Goal: Task Accomplishment & Management: Manage account settings

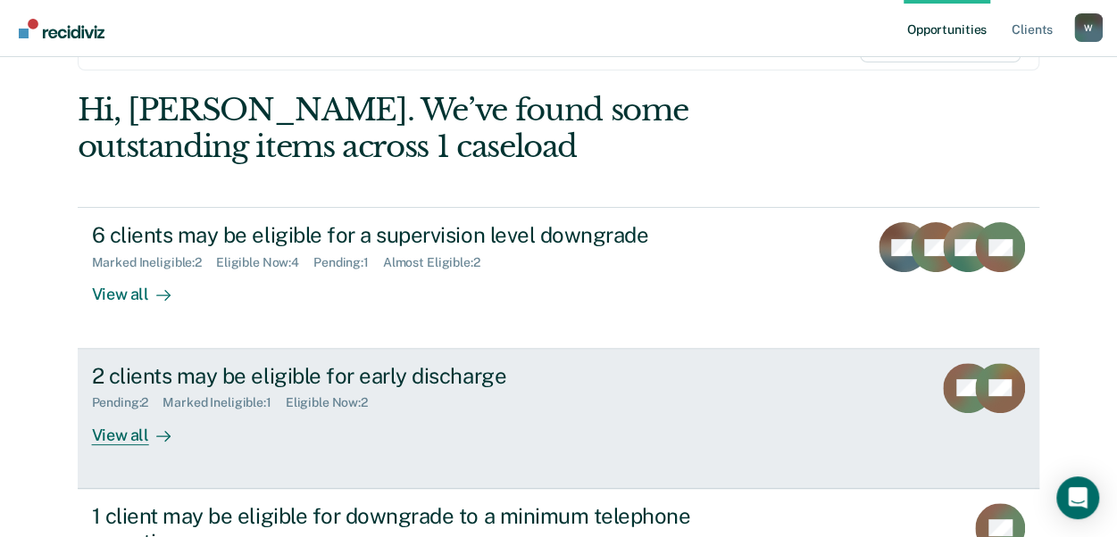
scroll to position [179, 0]
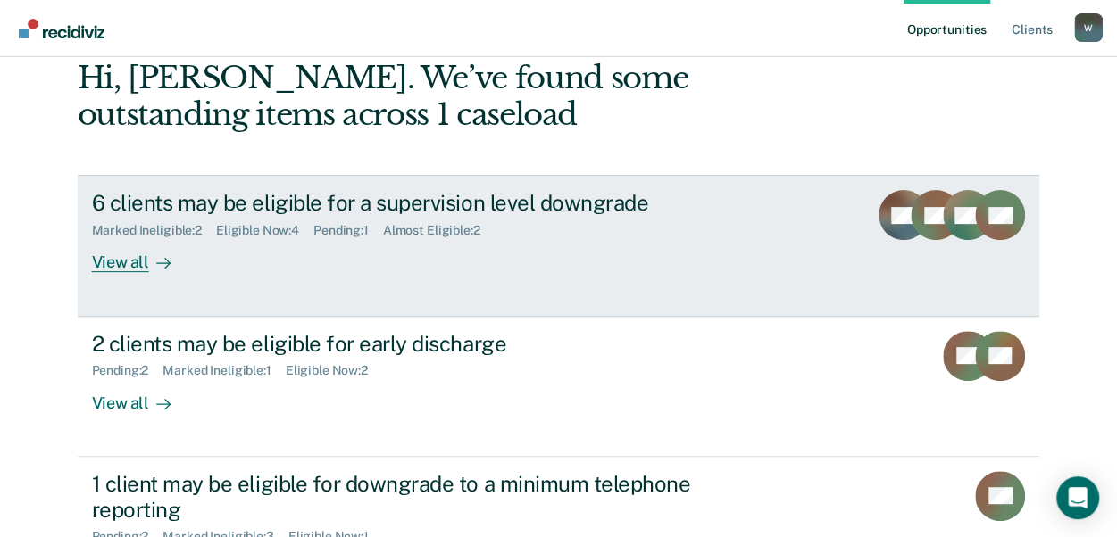
click at [112, 262] on div "View all" at bounding box center [142, 255] width 100 height 35
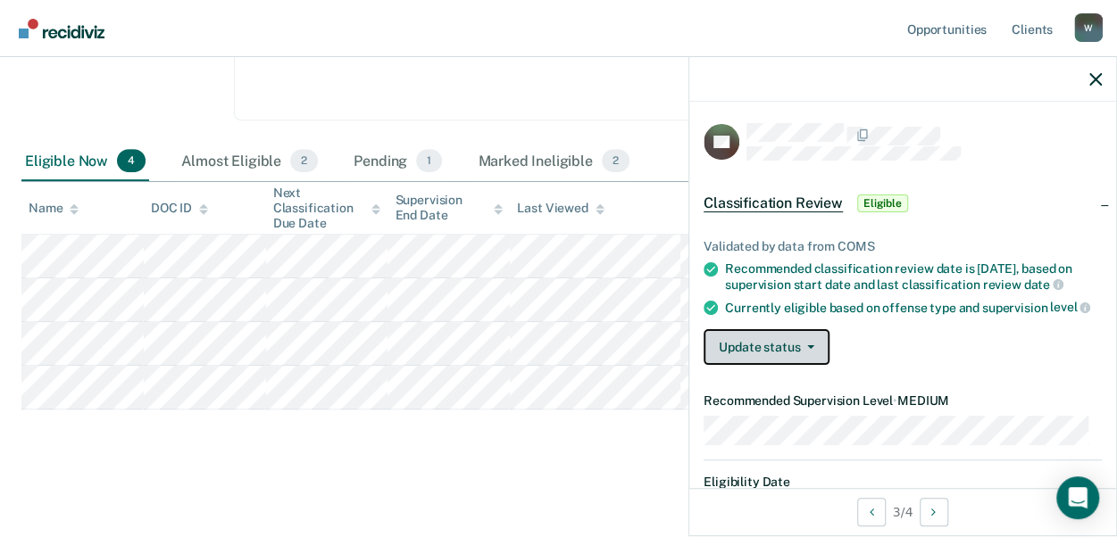
click at [809, 352] on button "Update status" at bounding box center [766, 347] width 126 height 36
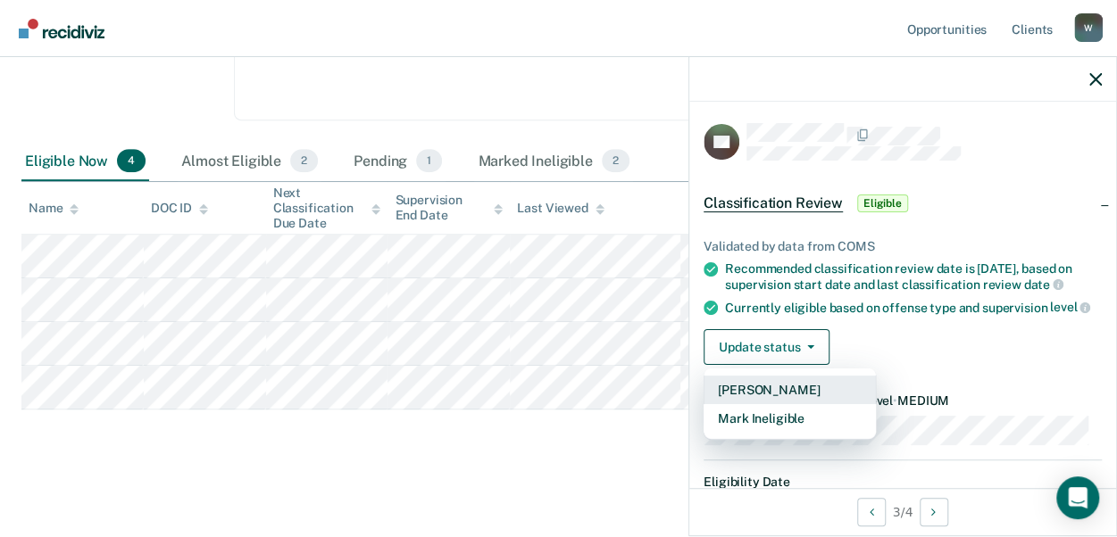
click at [760, 395] on button "[PERSON_NAME]" at bounding box center [789, 390] width 172 height 29
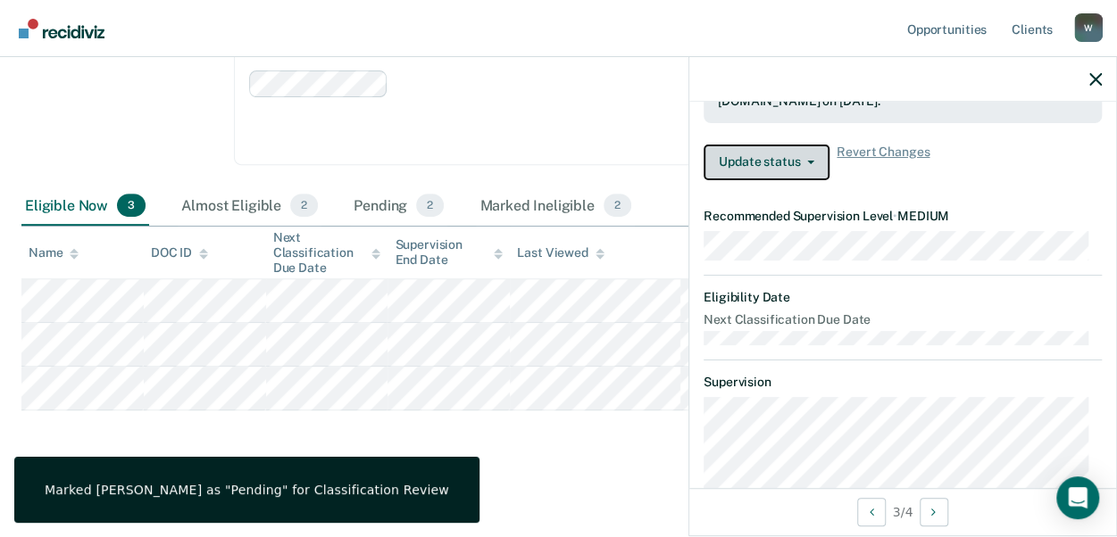
scroll to position [246, 0]
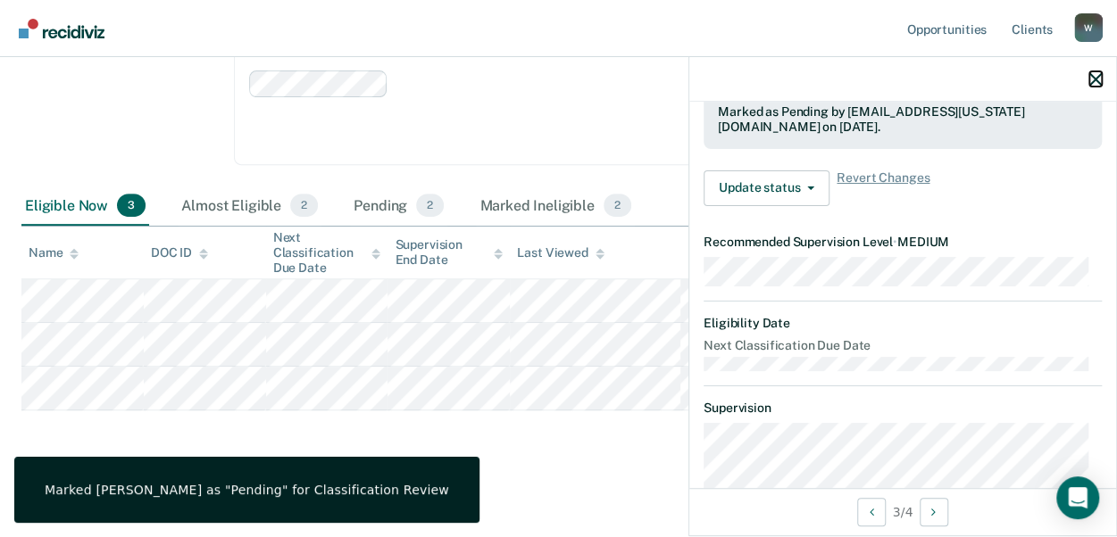
click at [1091, 83] on icon "button" at bounding box center [1095, 79] width 12 height 12
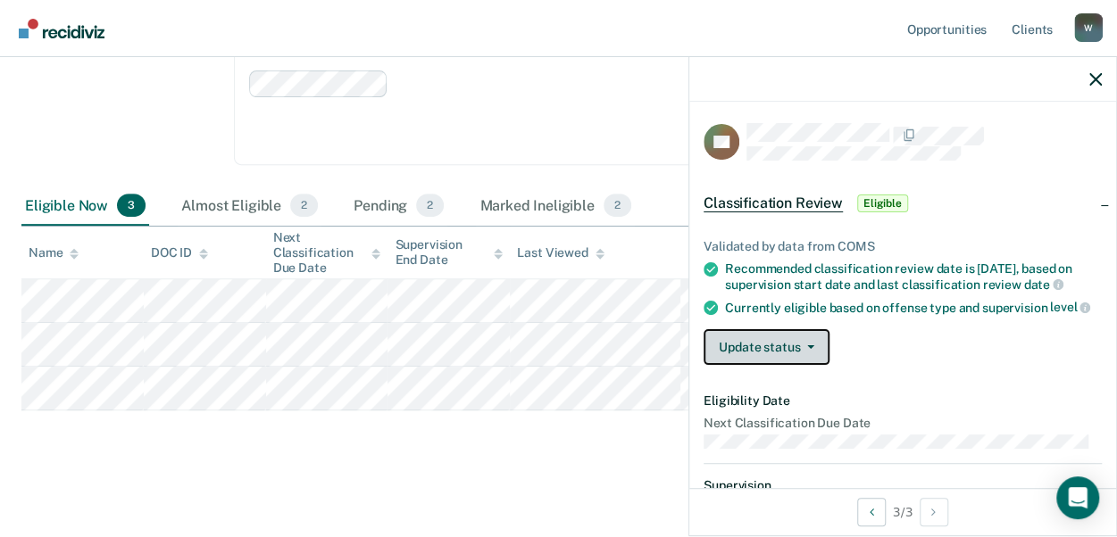
click at [807, 365] on button "Update status" at bounding box center [766, 347] width 126 height 36
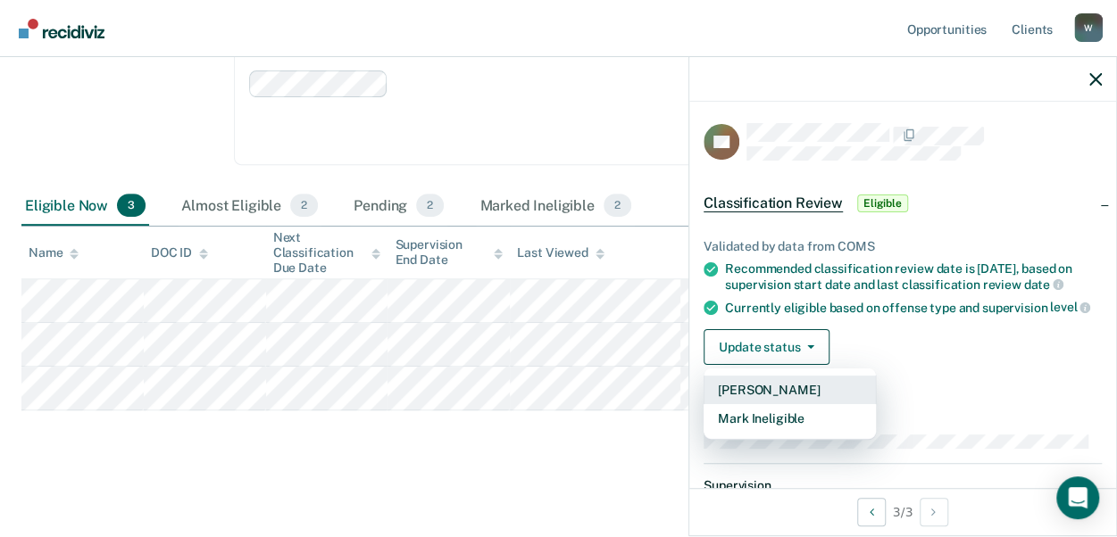
click at [798, 404] on button "[PERSON_NAME]" at bounding box center [789, 390] width 172 height 29
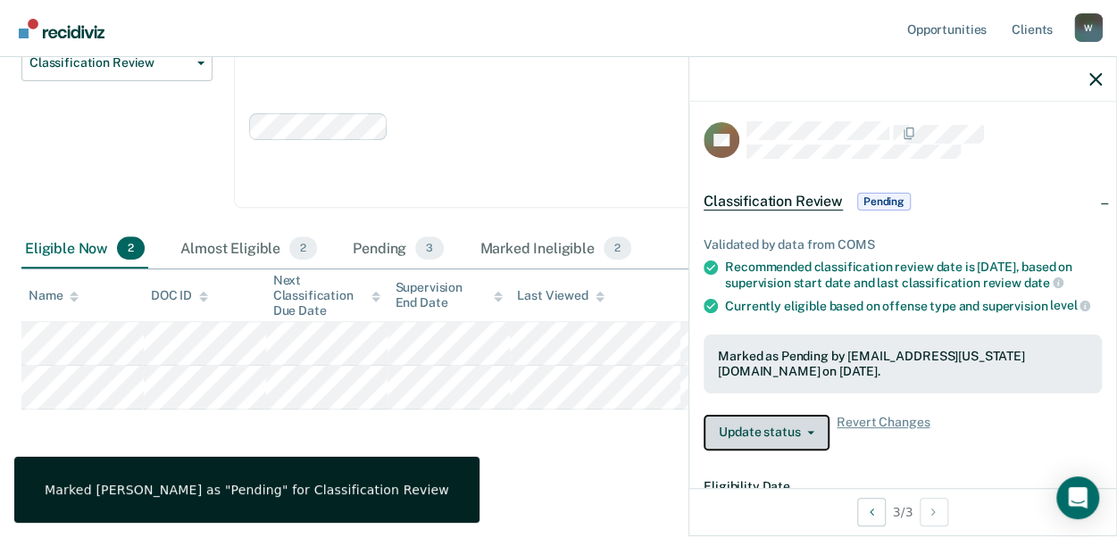
scroll to position [0, 0]
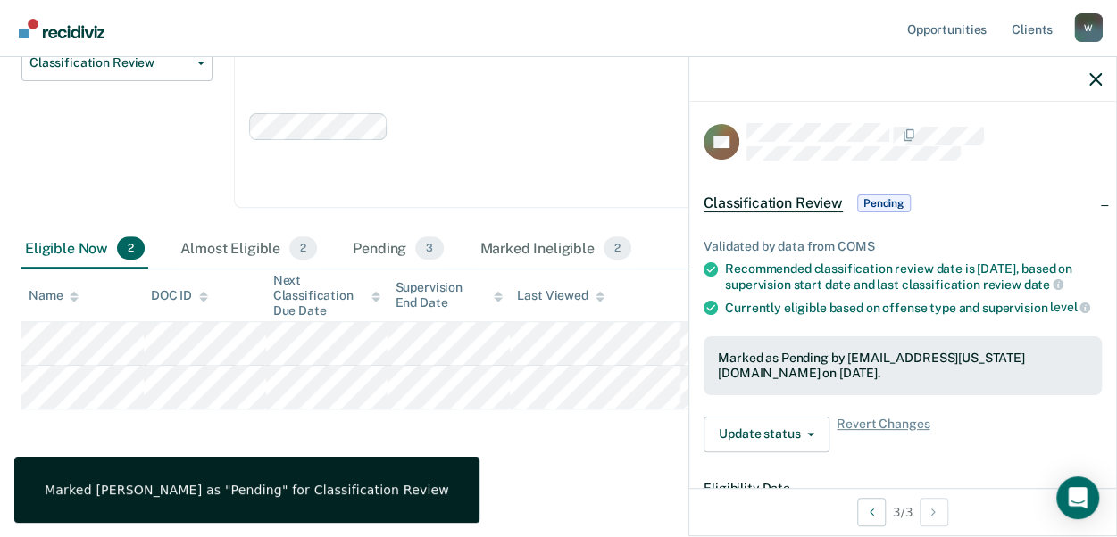
click at [1097, 87] on div at bounding box center [902, 79] width 427 height 45
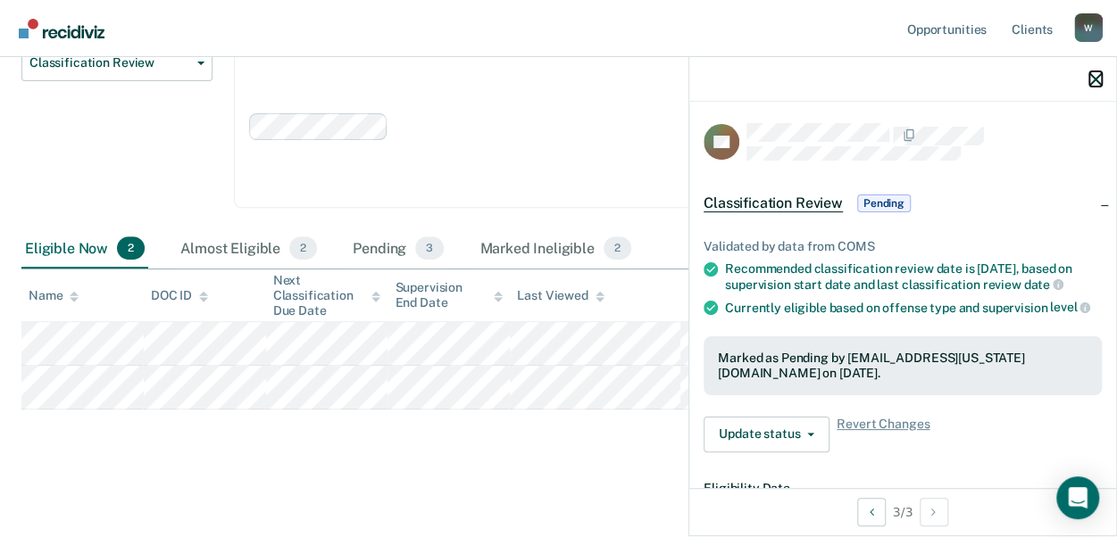
click at [1093, 76] on icon "button" at bounding box center [1095, 79] width 12 height 12
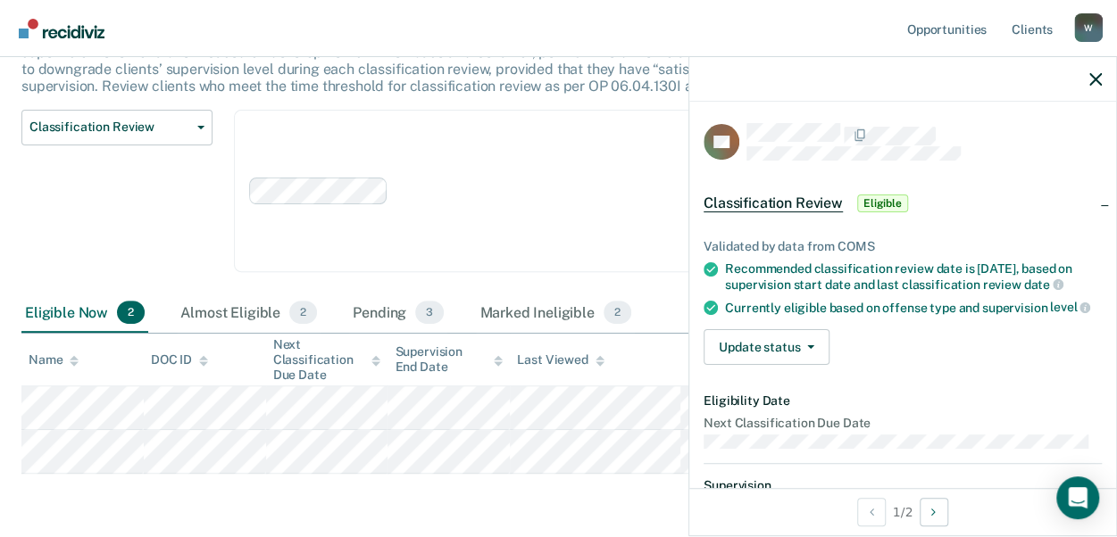
scroll to position [139, 0]
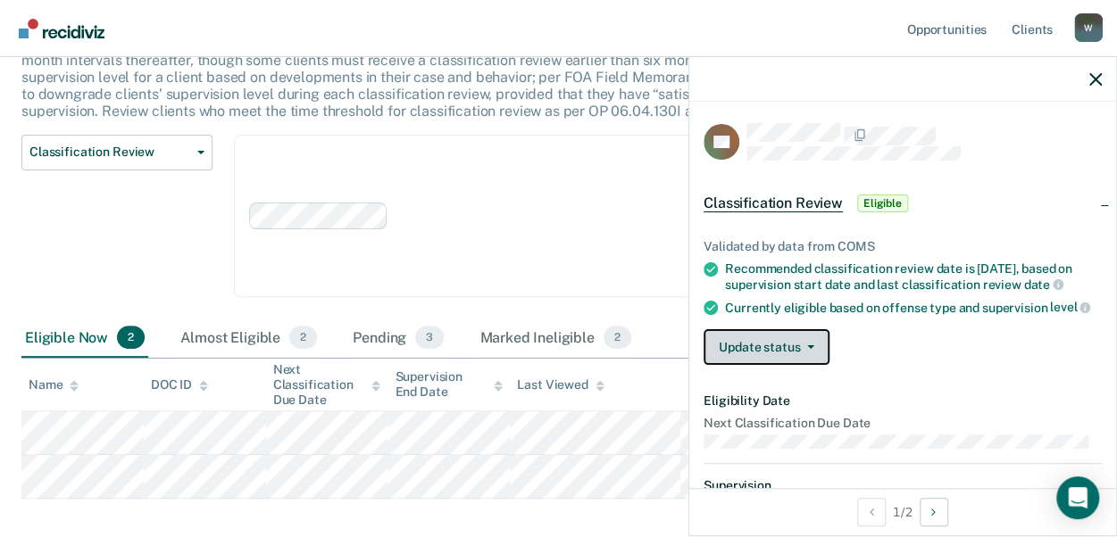
click at [807, 354] on button "Update status" at bounding box center [766, 347] width 126 height 36
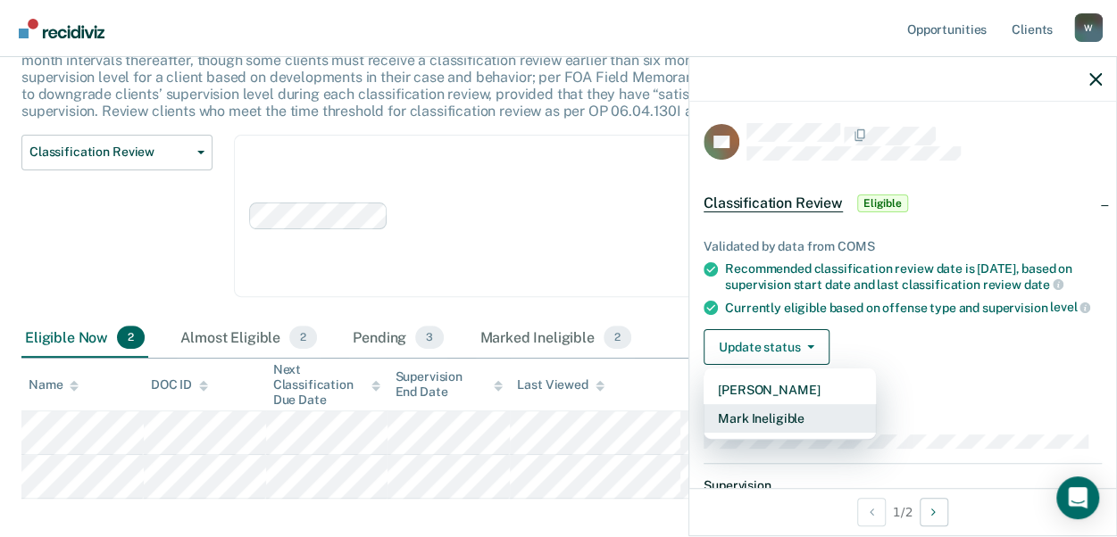
click at [816, 433] on button "Mark Ineligible" at bounding box center [789, 418] width 172 height 29
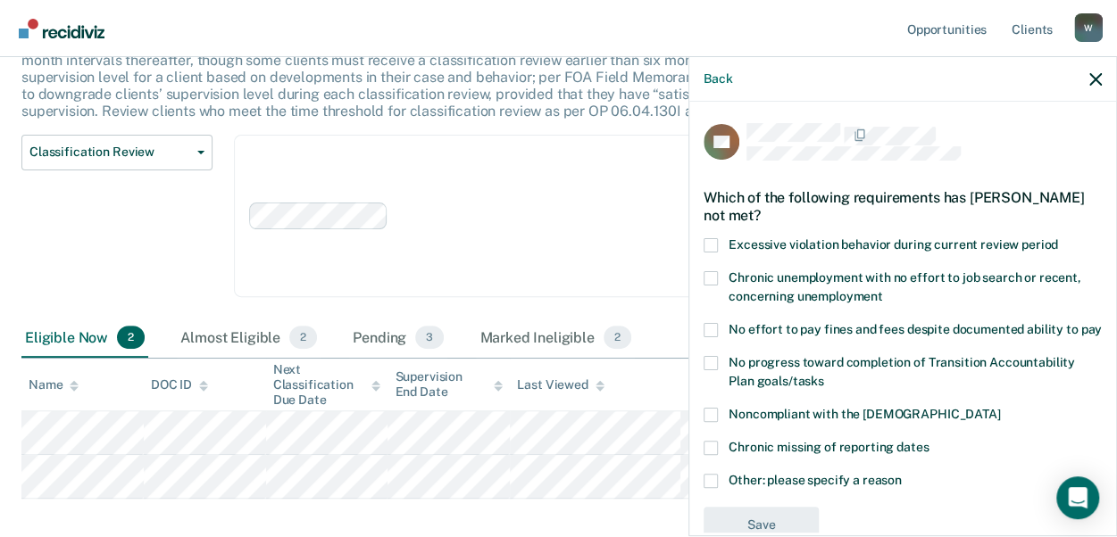
scroll to position [58, 0]
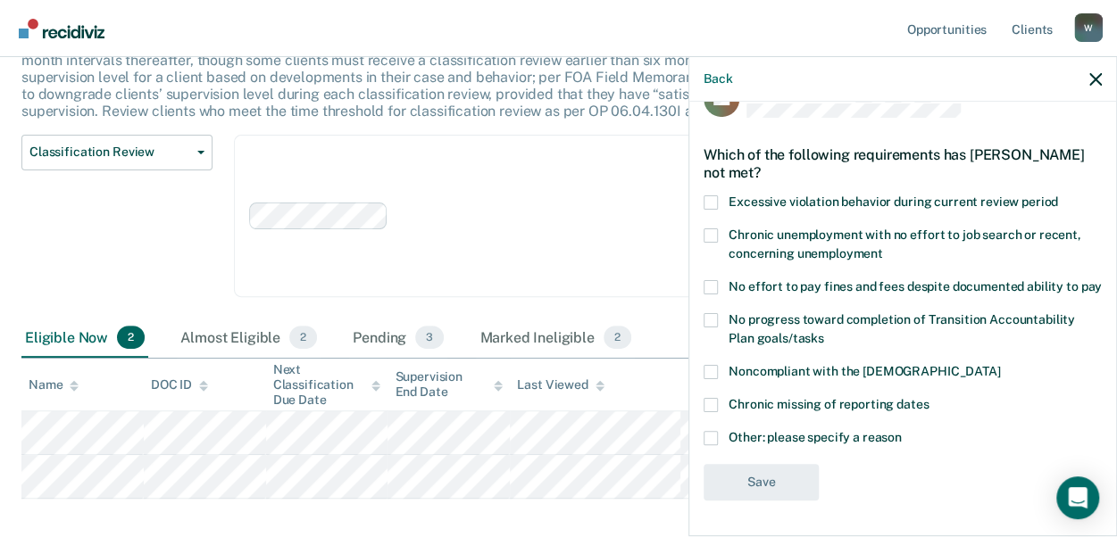
click at [712, 439] on span at bounding box center [710, 438] width 14 height 14
click at [902, 431] on input "Other: please specify a reason" at bounding box center [902, 431] width 0 height 0
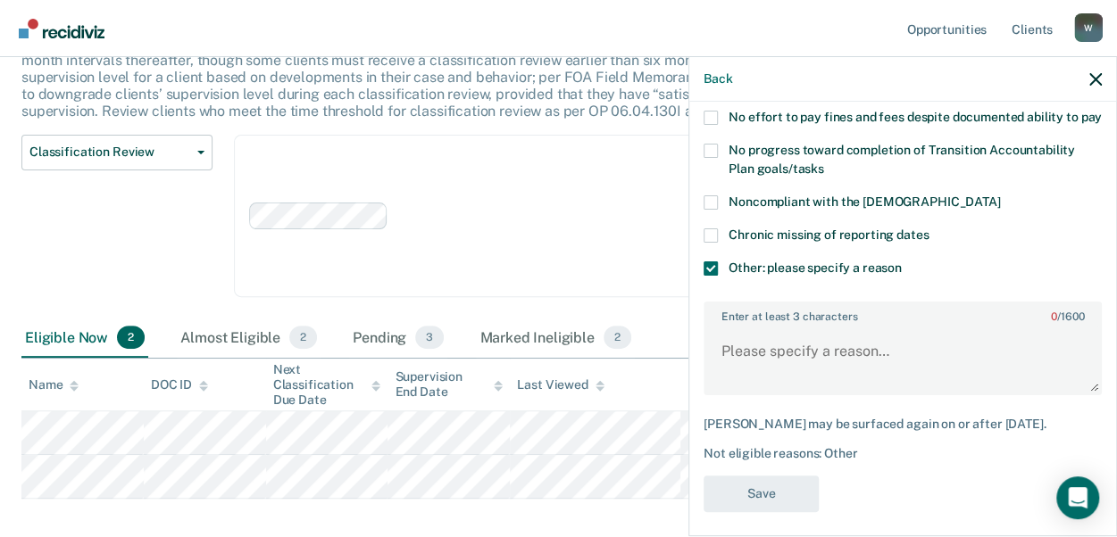
scroll to position [237, 0]
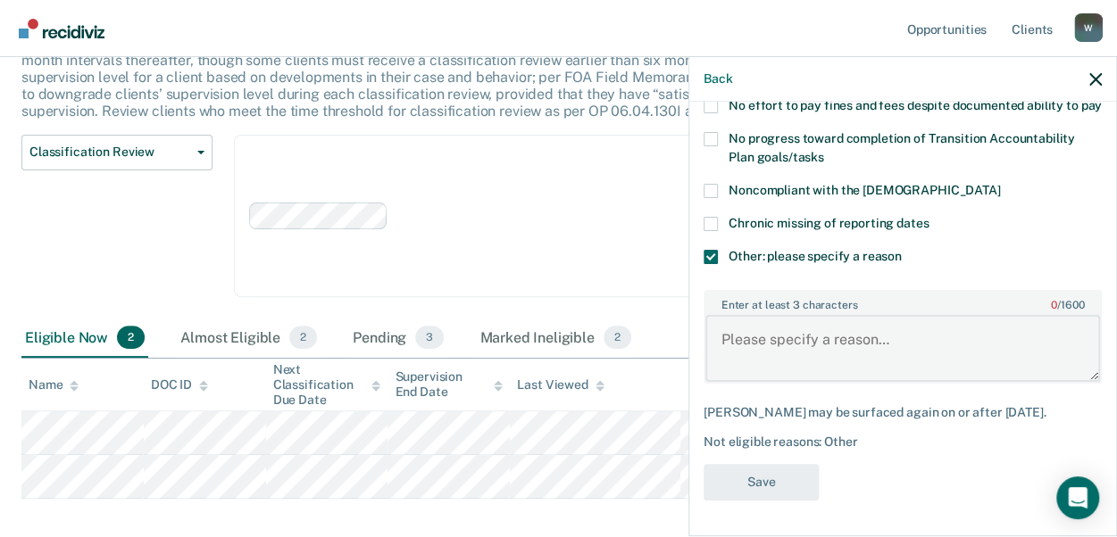
click at [769, 347] on textarea "Enter at least 3 characters 0 / 1600" at bounding box center [902, 348] width 395 height 66
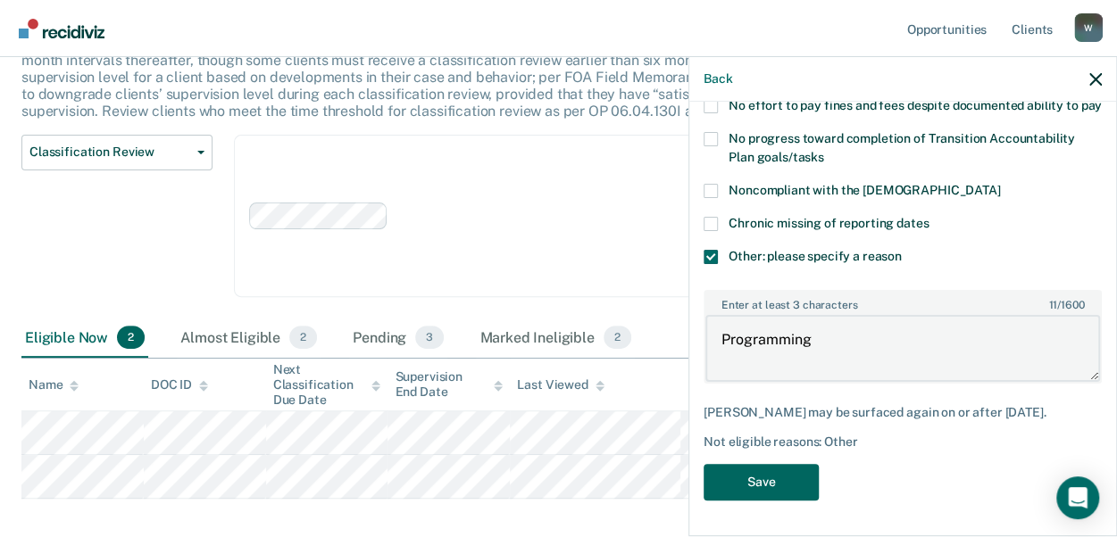
type textarea "Programming"
click at [764, 481] on button "Save" at bounding box center [760, 482] width 115 height 37
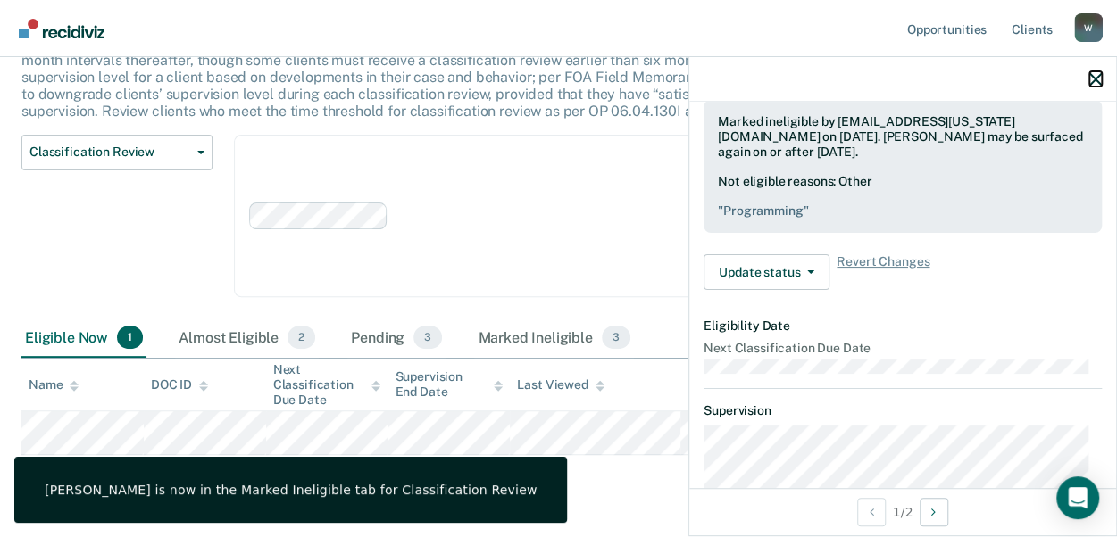
click at [1097, 81] on icon "button" at bounding box center [1095, 79] width 12 height 12
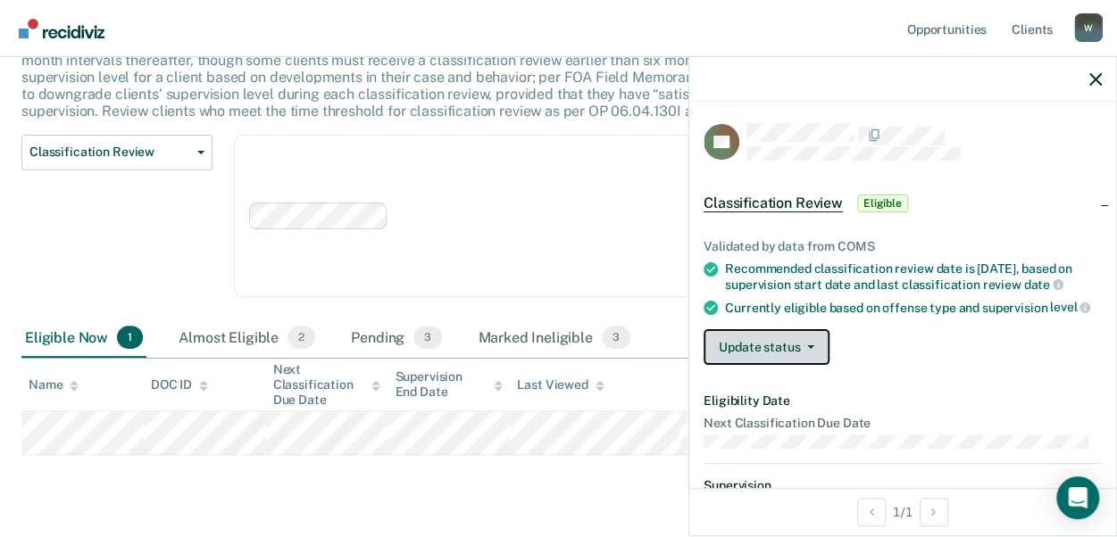
click at [770, 354] on button "Update status" at bounding box center [766, 347] width 126 height 36
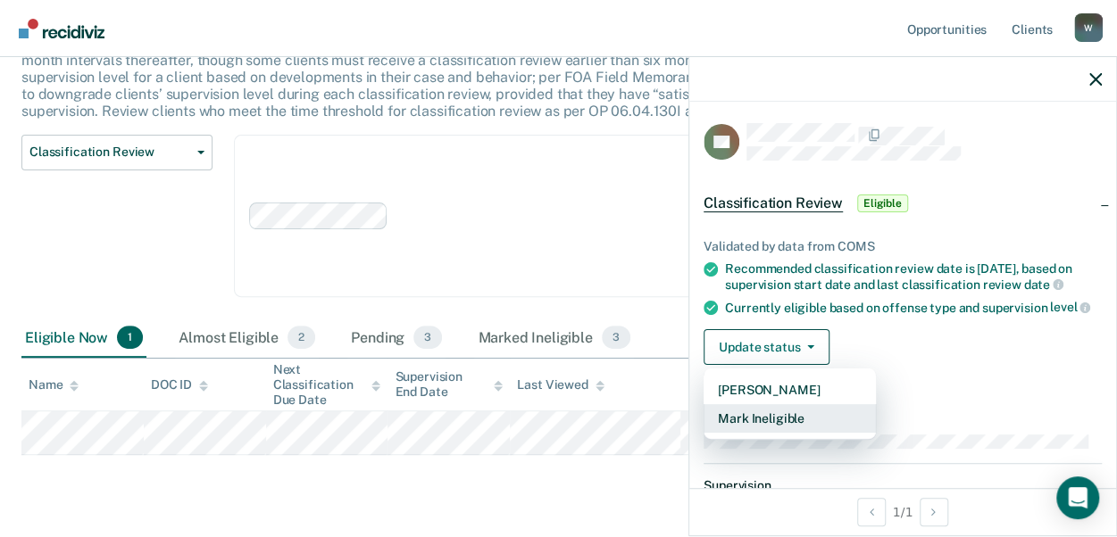
click at [761, 425] on button "Mark Ineligible" at bounding box center [789, 418] width 172 height 29
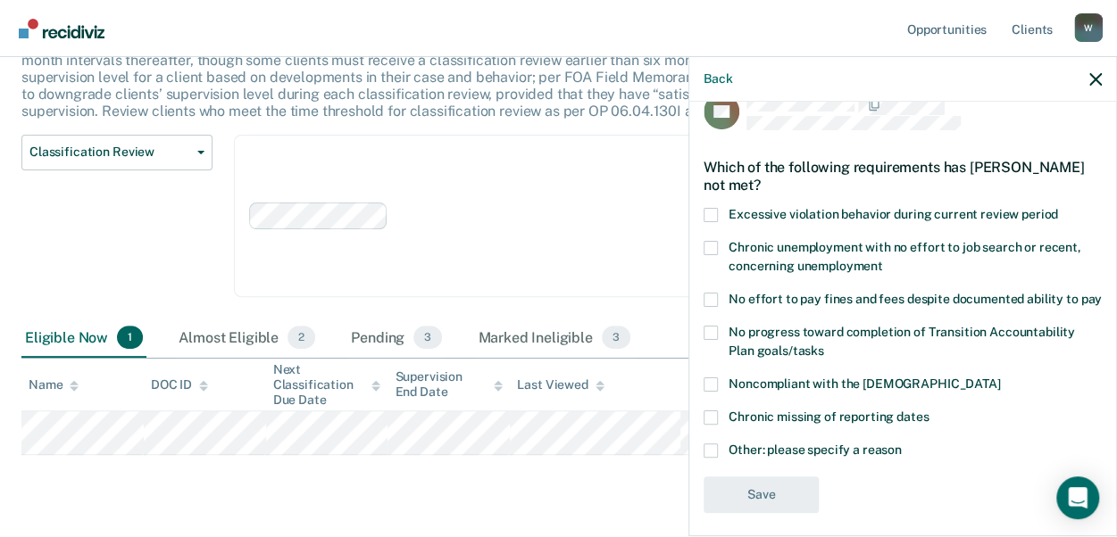
scroll to position [58, 0]
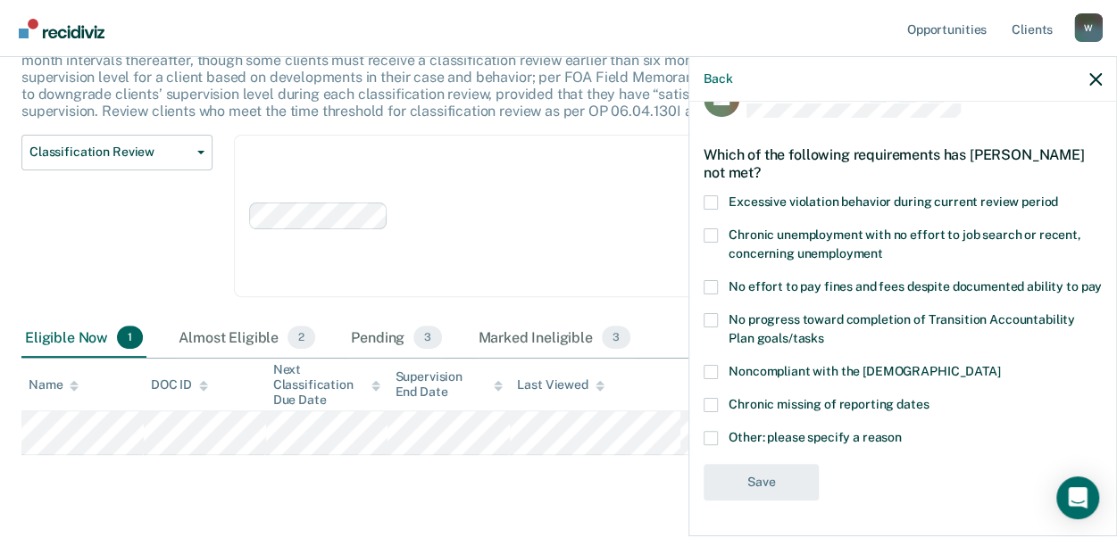
click at [715, 434] on span at bounding box center [710, 438] width 14 height 14
click at [902, 431] on input "Other: please specify a reason" at bounding box center [902, 431] width 0 height 0
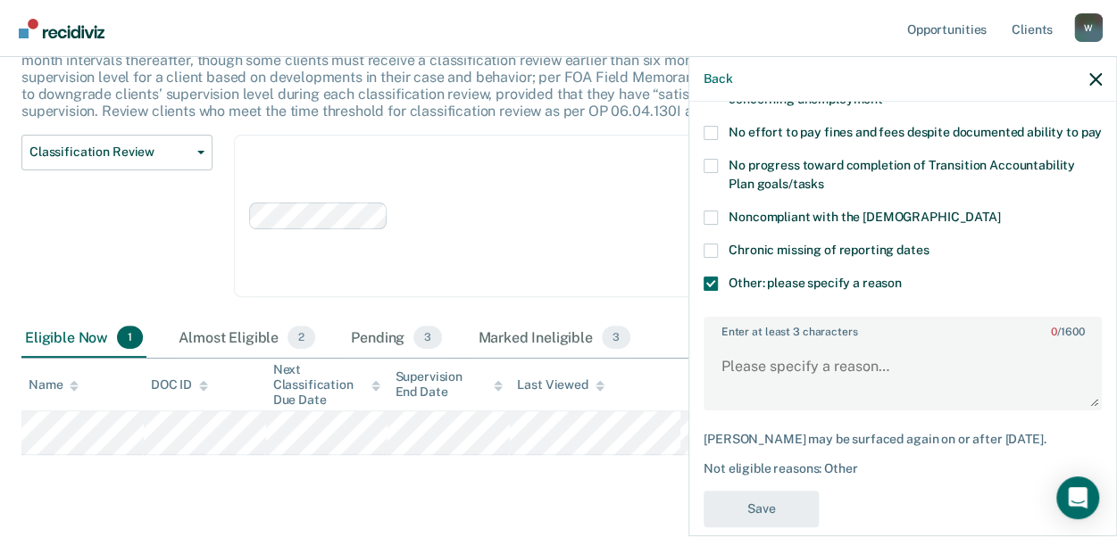
scroll to position [237, 0]
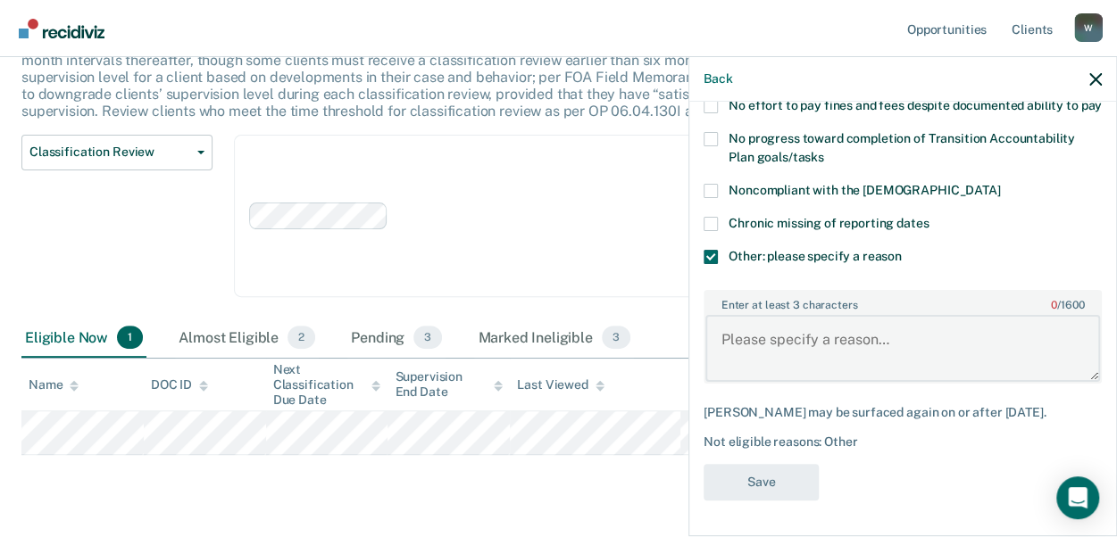
click at [747, 353] on textarea "Enter at least 3 characters 0 / 1600" at bounding box center [902, 348] width 395 height 66
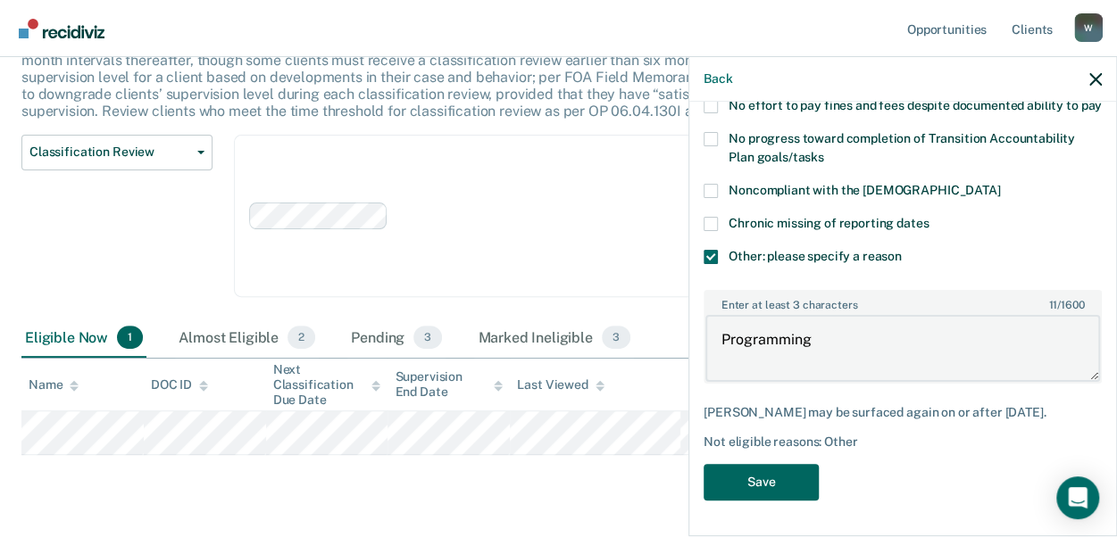
type textarea "Programming"
click at [767, 478] on button "Save" at bounding box center [760, 482] width 115 height 37
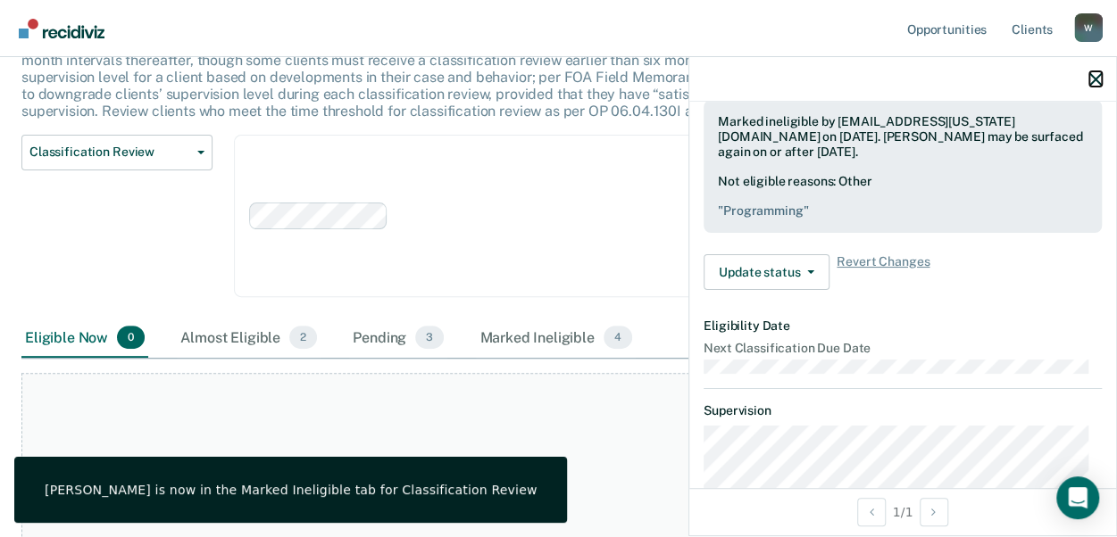
click at [1094, 77] on icon "button" at bounding box center [1095, 79] width 12 height 12
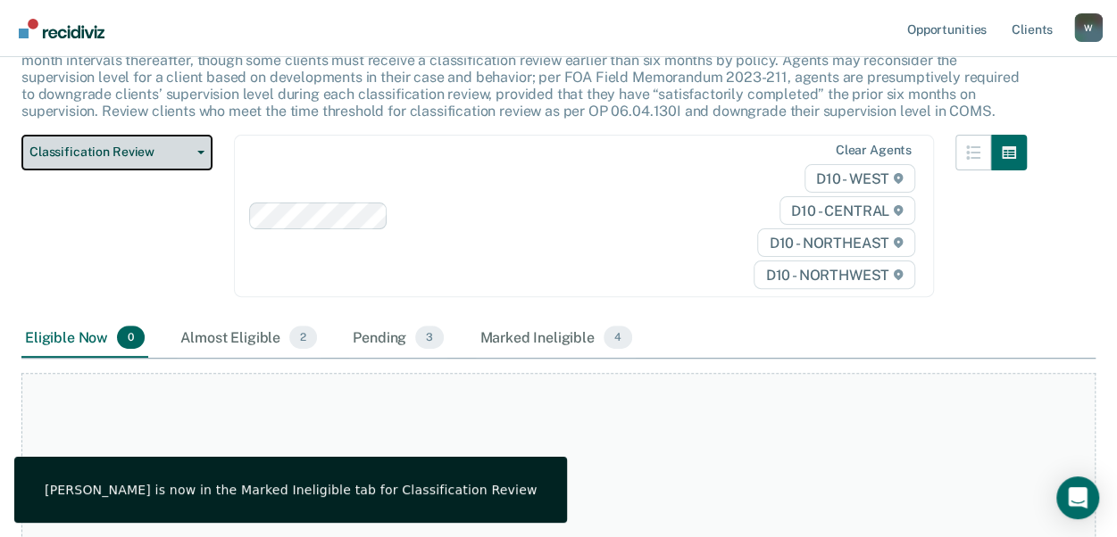
click at [154, 145] on span "Classification Review" at bounding box center [109, 152] width 161 height 15
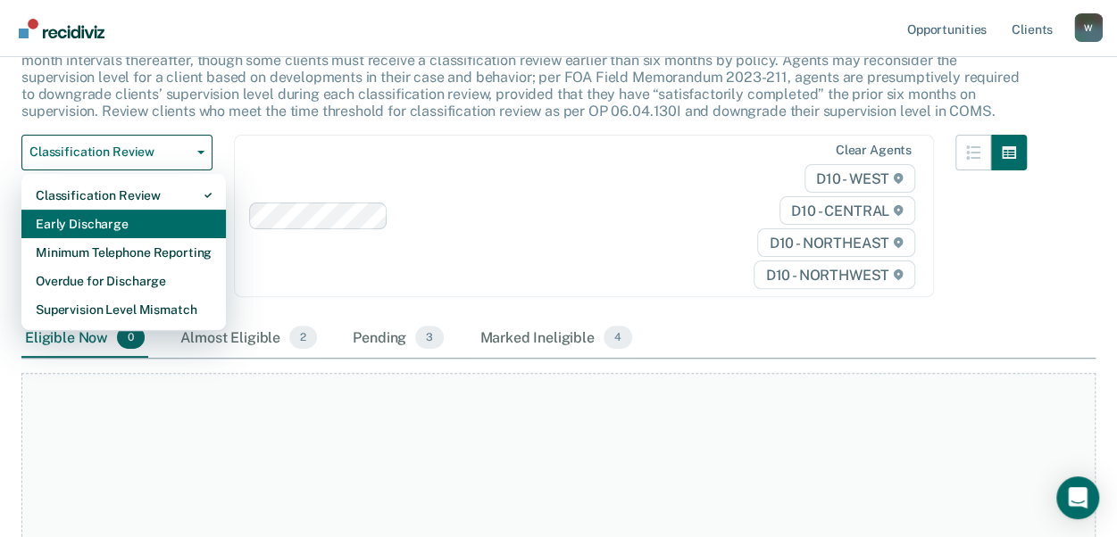
click at [141, 227] on div "Early Discharge" at bounding box center [124, 224] width 176 height 29
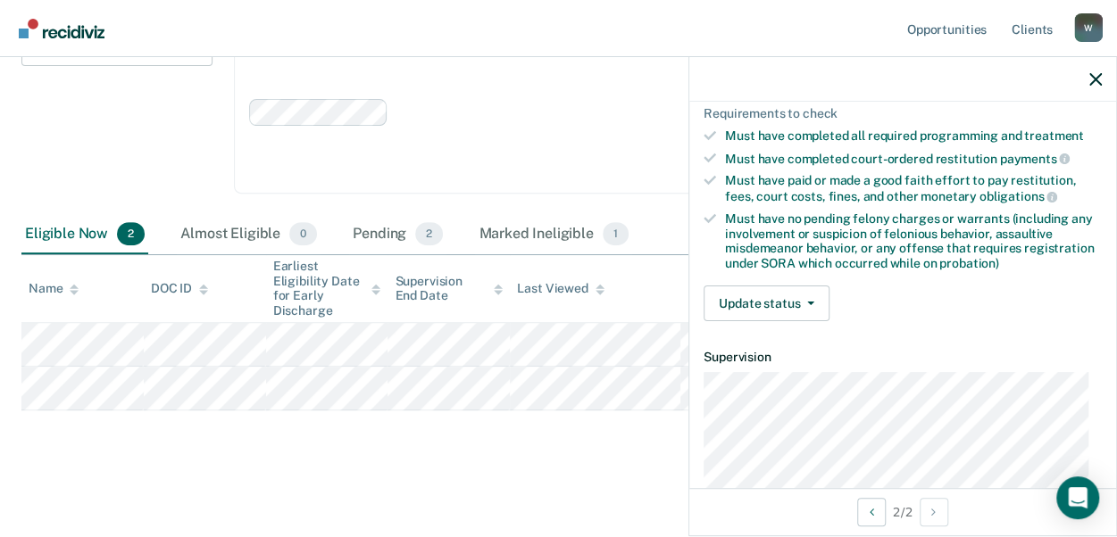
scroll to position [268, 0]
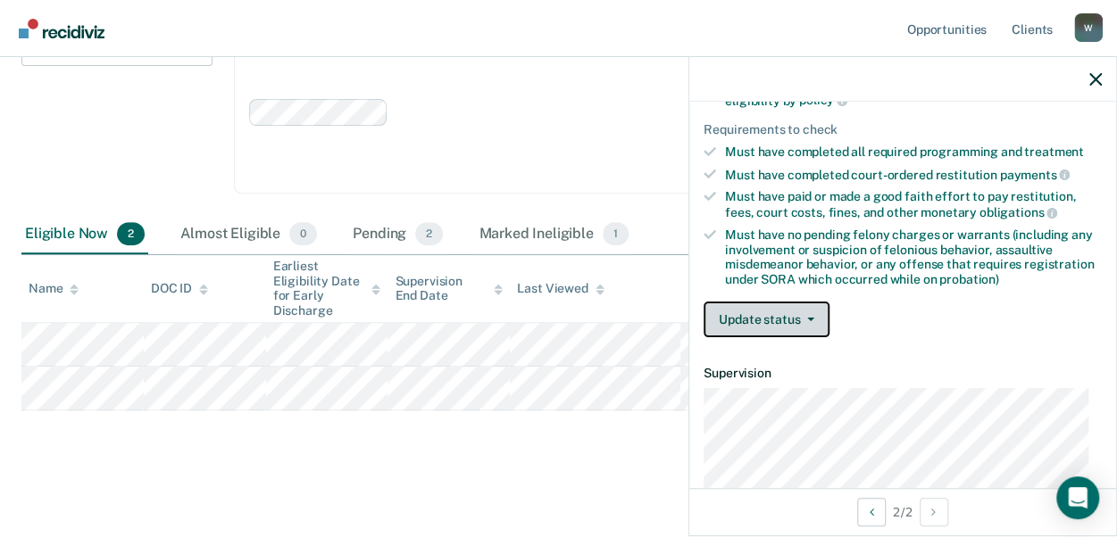
click at [755, 308] on button "Update status" at bounding box center [766, 320] width 126 height 36
click at [1101, 83] on div at bounding box center [902, 79] width 427 height 45
click at [1099, 80] on icon "button" at bounding box center [1095, 79] width 12 height 12
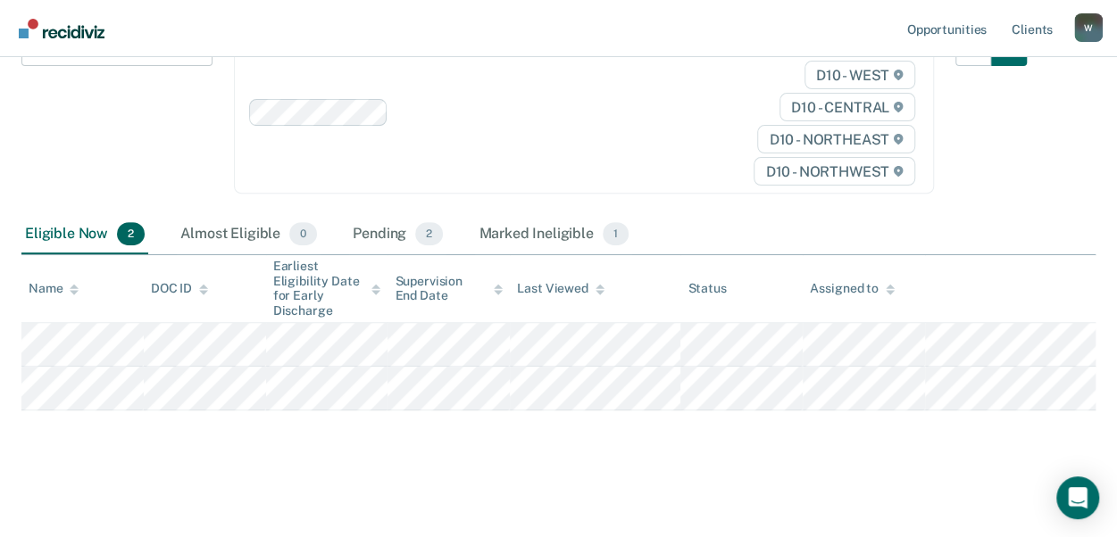
click at [64, 241] on div "Eligible Now 2" at bounding box center [84, 234] width 127 height 39
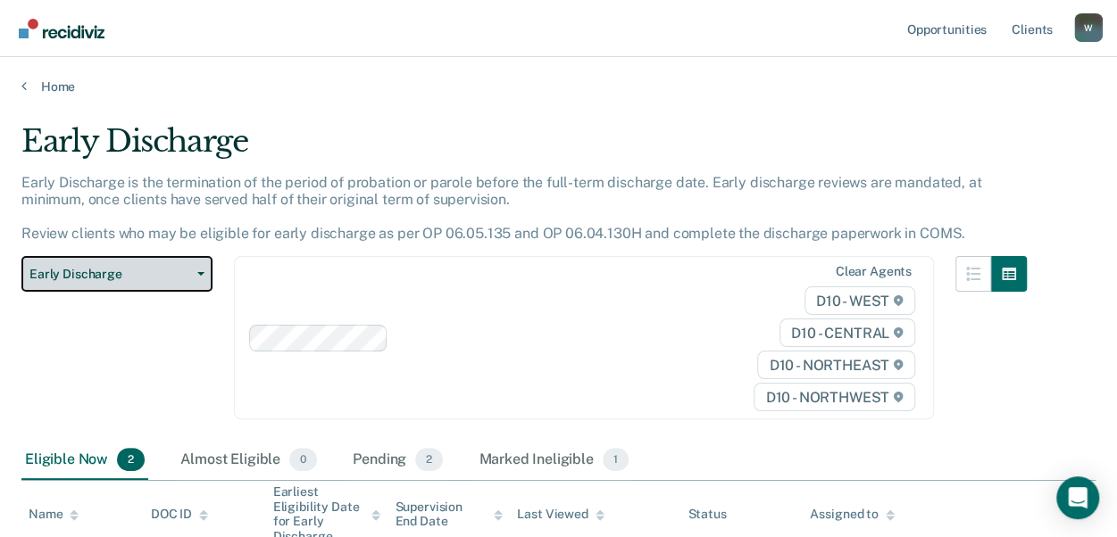
click at [196, 274] on span "button" at bounding box center [197, 274] width 14 height 4
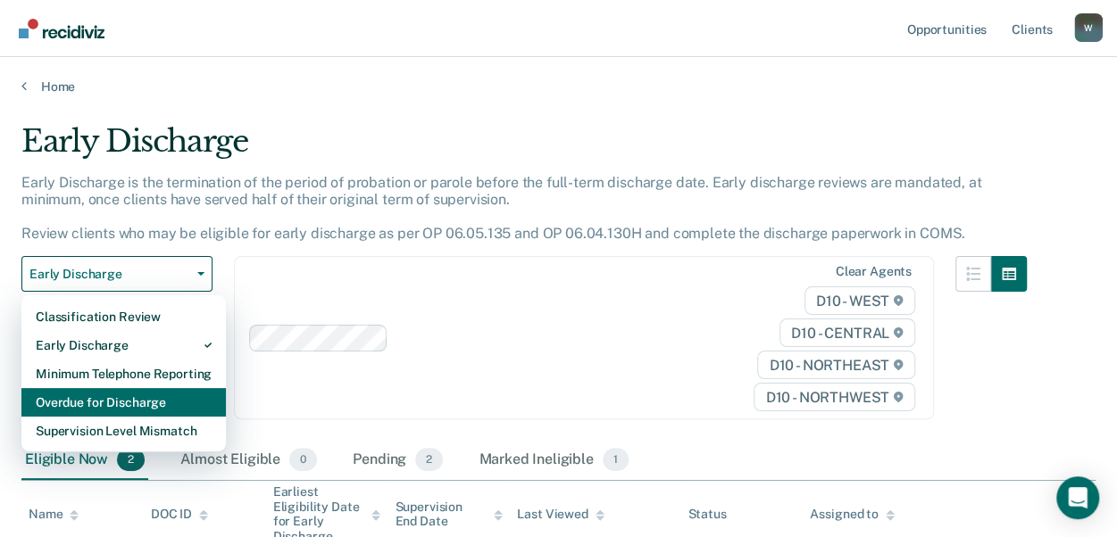
click at [162, 407] on div "Overdue for Discharge" at bounding box center [124, 402] width 176 height 29
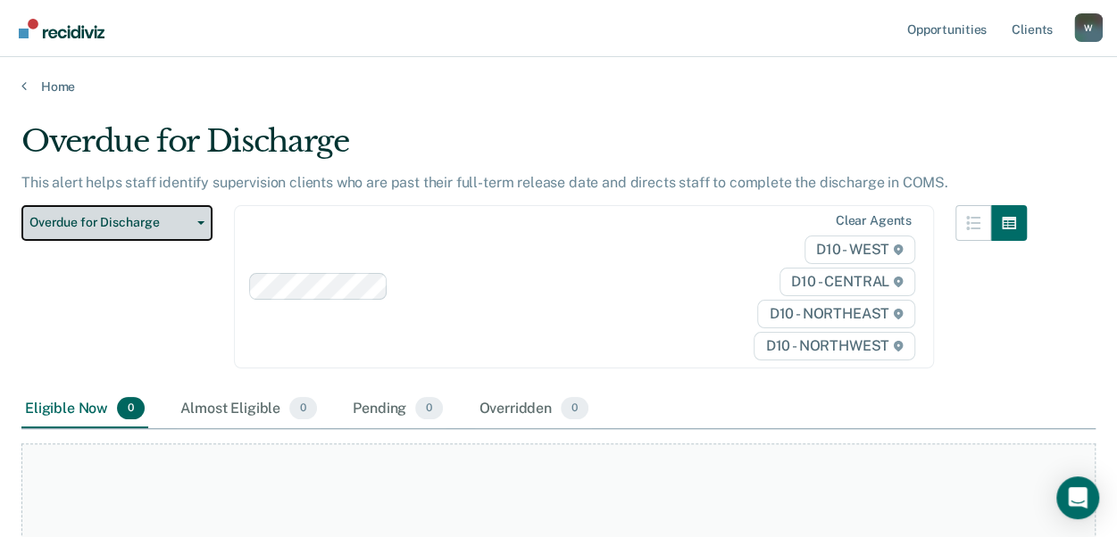
click at [198, 226] on button "Overdue for Discharge" at bounding box center [116, 223] width 191 height 36
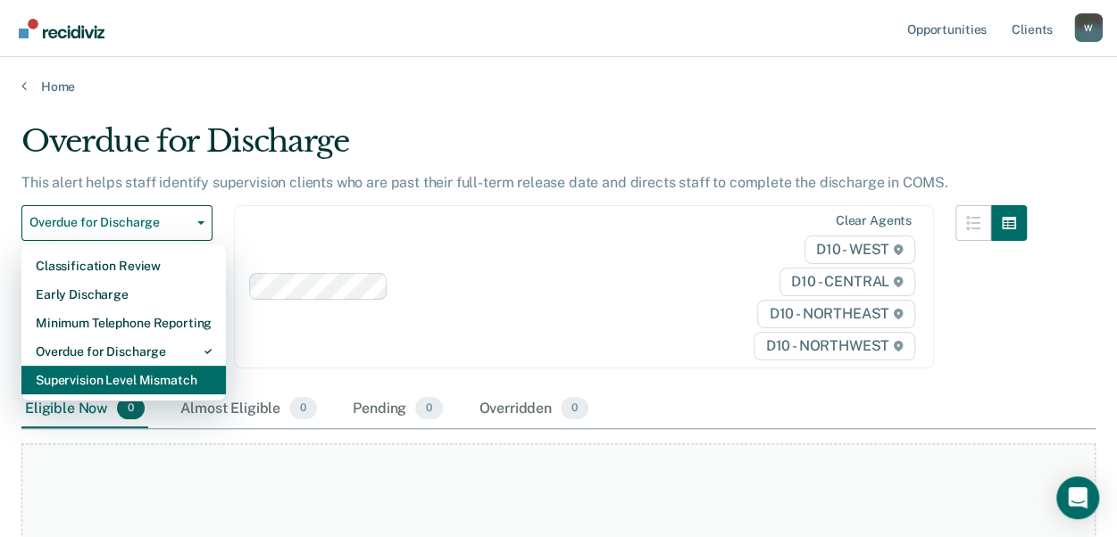
click at [191, 385] on div "Supervision Level Mismatch" at bounding box center [124, 380] width 176 height 29
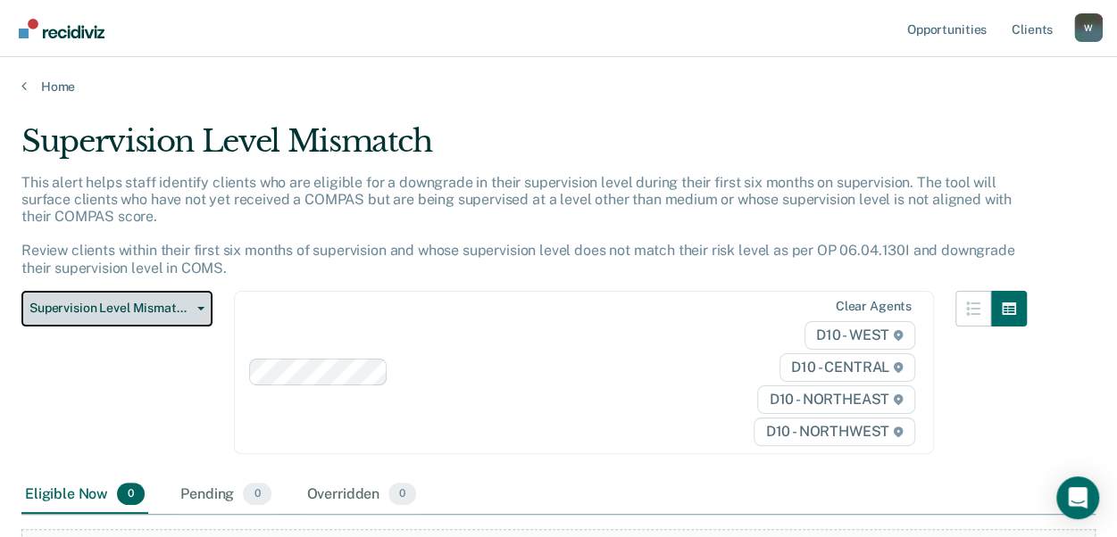
click at [193, 303] on button "Supervision Level Mismatch" at bounding box center [116, 309] width 191 height 36
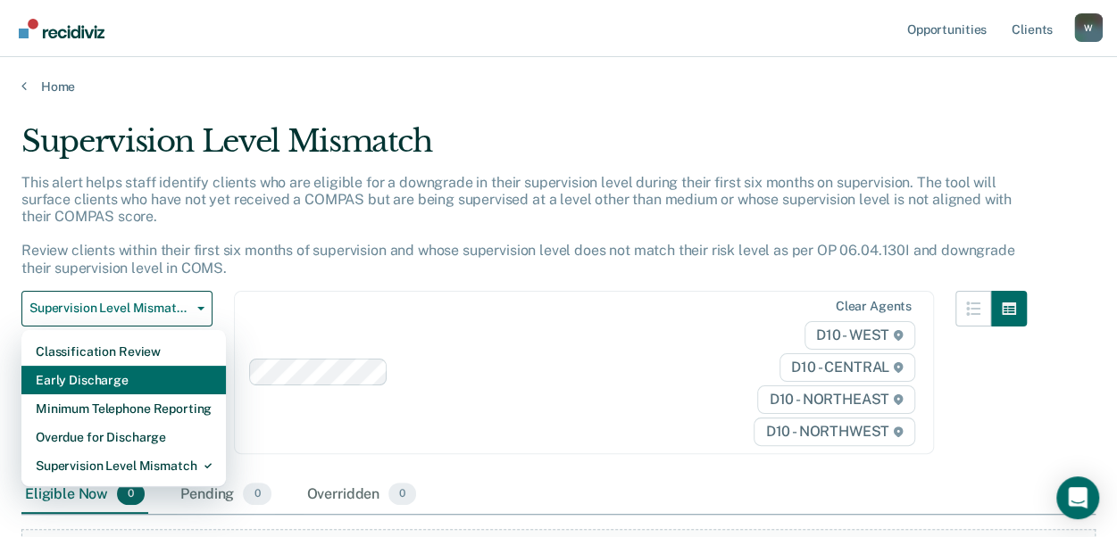
click at [145, 382] on div "Early Discharge" at bounding box center [124, 380] width 176 height 29
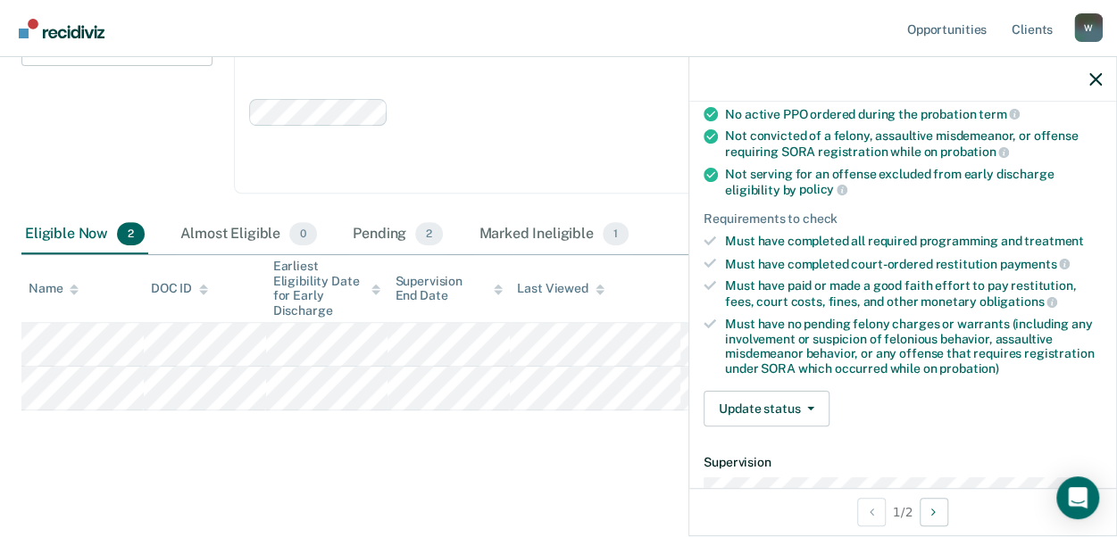
scroll to position [268, 0]
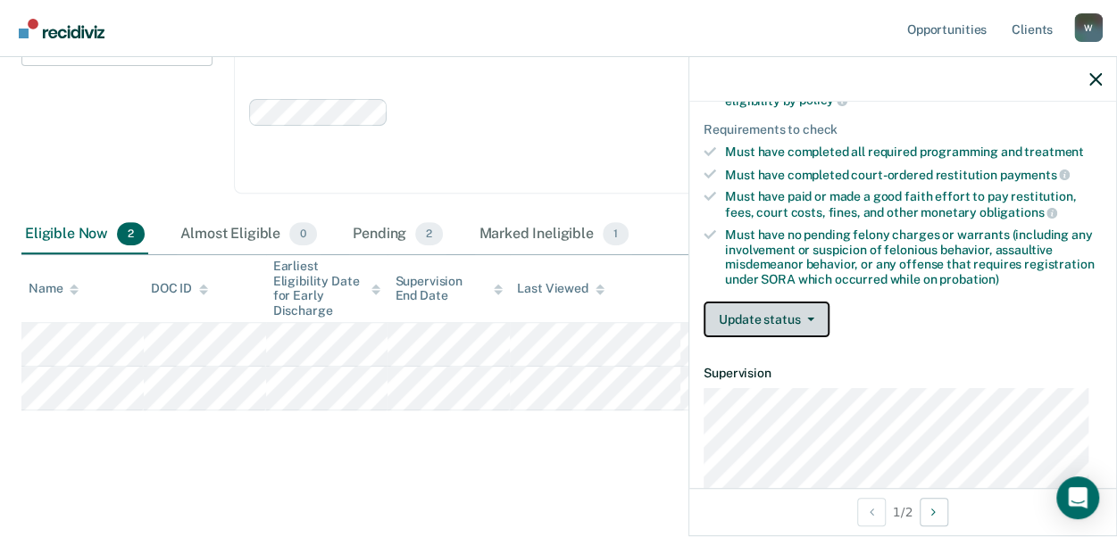
click at [752, 317] on button "Update status" at bounding box center [766, 320] width 126 height 36
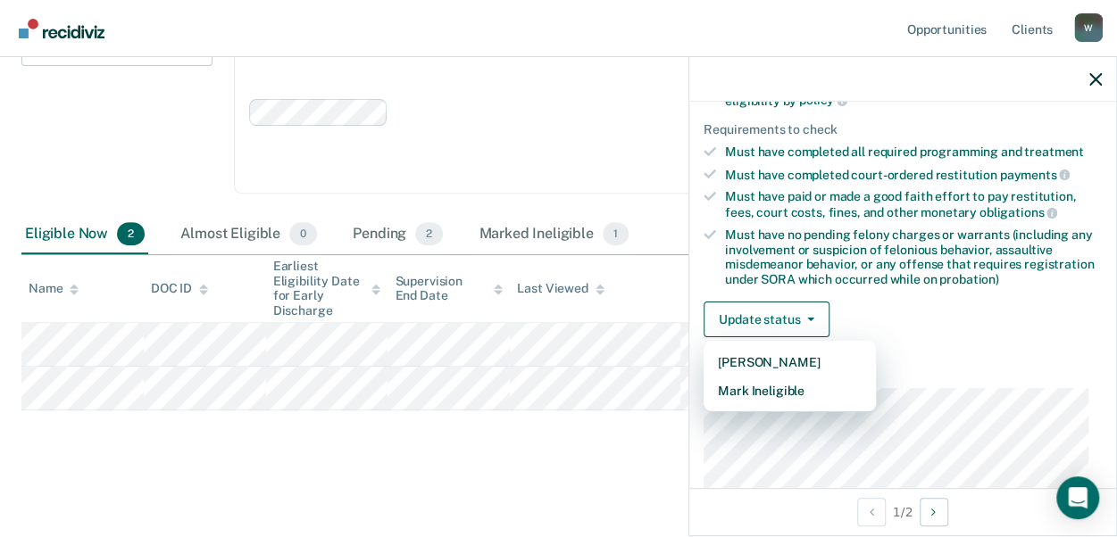
click at [577, 455] on div "Early Discharge Early Discharge is the termination of the period of probation o…" at bounding box center [558, 179] width 1074 height 565
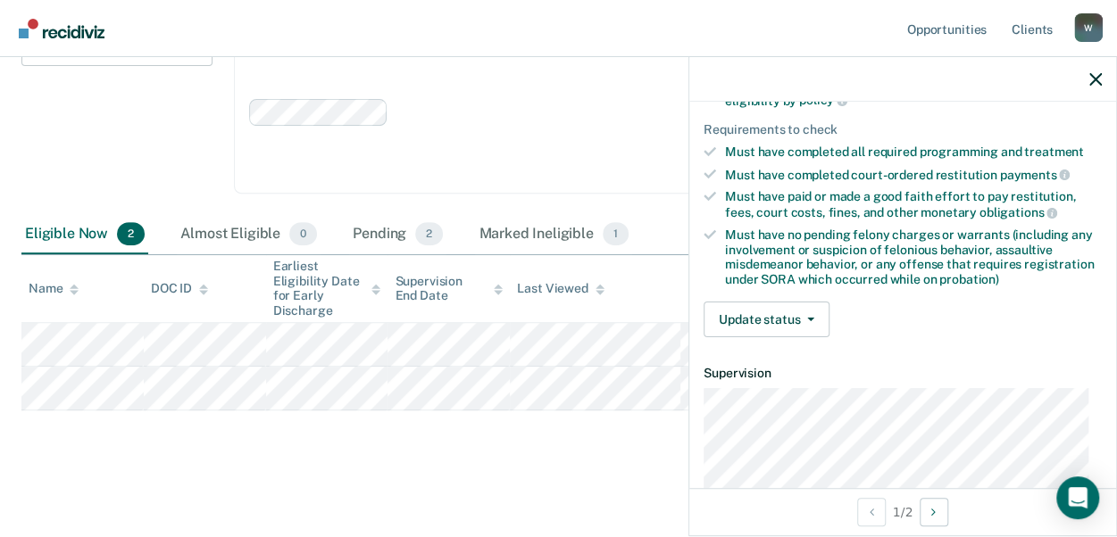
click at [1086, 77] on div at bounding box center [902, 79] width 427 height 45
click at [1099, 74] on icon "button" at bounding box center [1095, 79] width 12 height 12
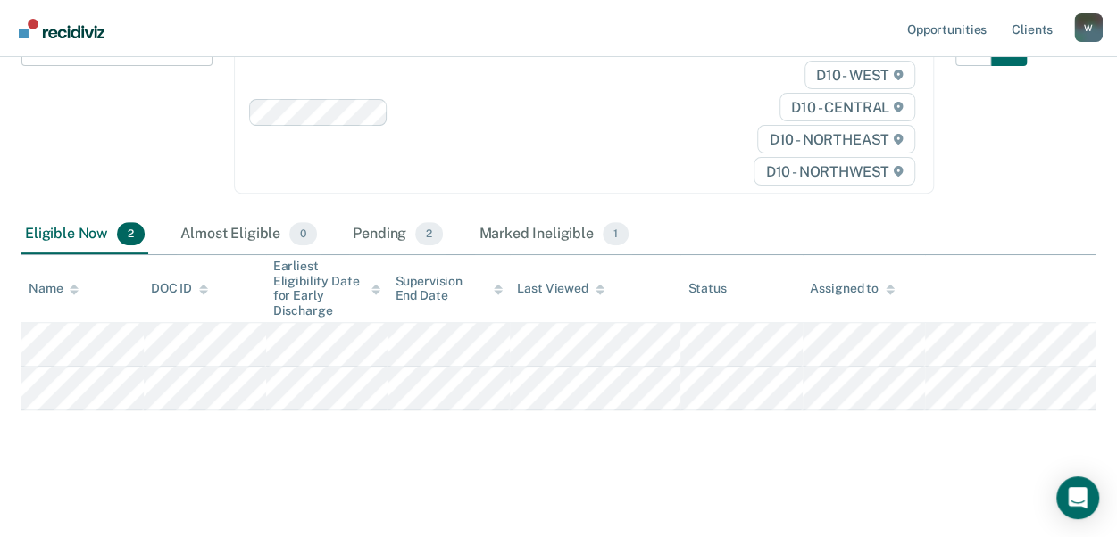
scroll to position [0, 0]
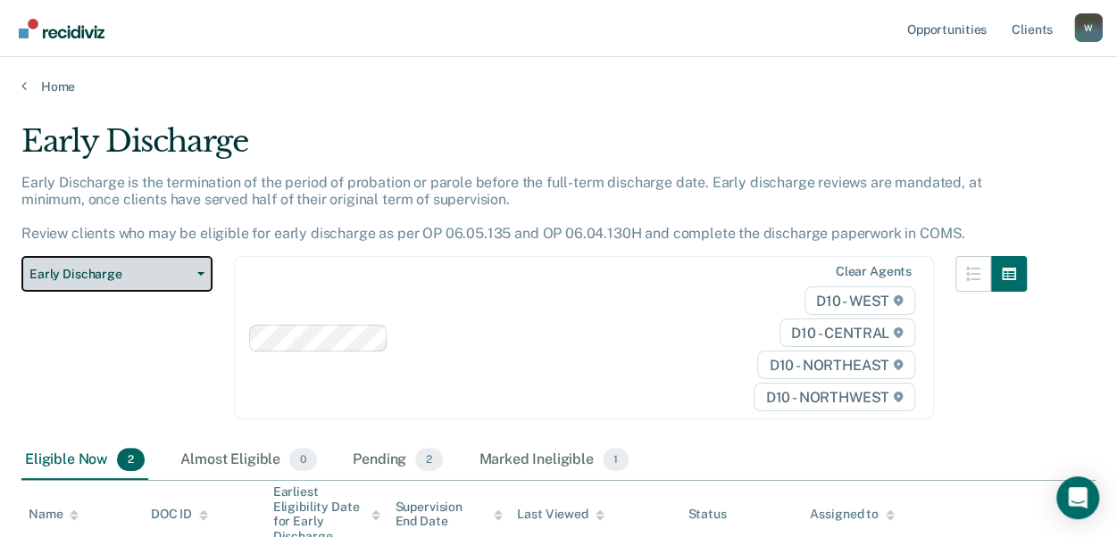
click at [156, 269] on span "Early Discharge" at bounding box center [109, 274] width 161 height 15
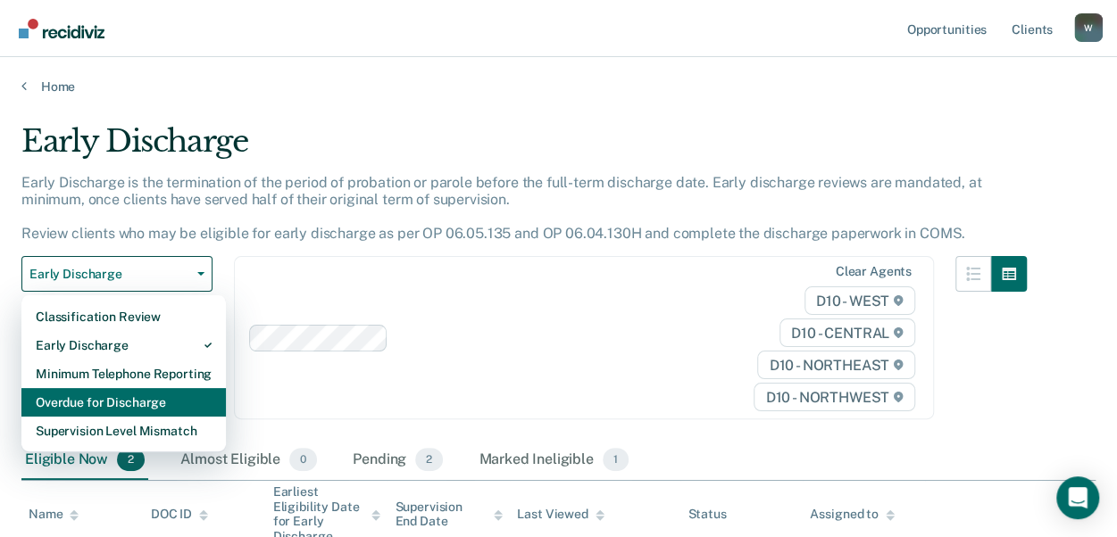
click at [137, 408] on div "Overdue for Discharge" at bounding box center [124, 402] width 176 height 29
